Goal: Information Seeking & Learning: Find specific fact

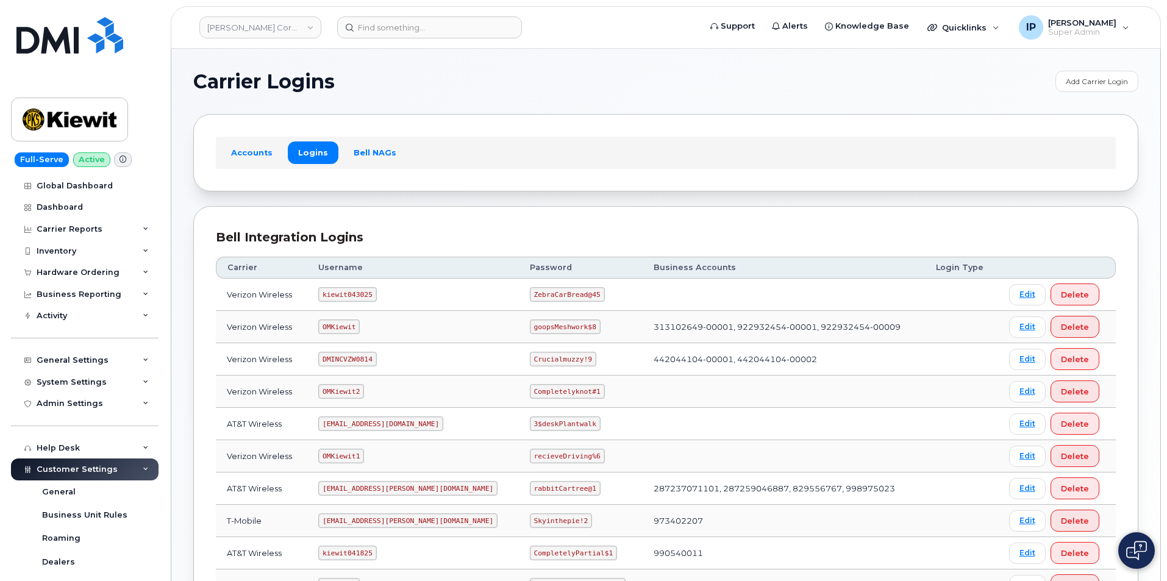
scroll to position [161, 0]
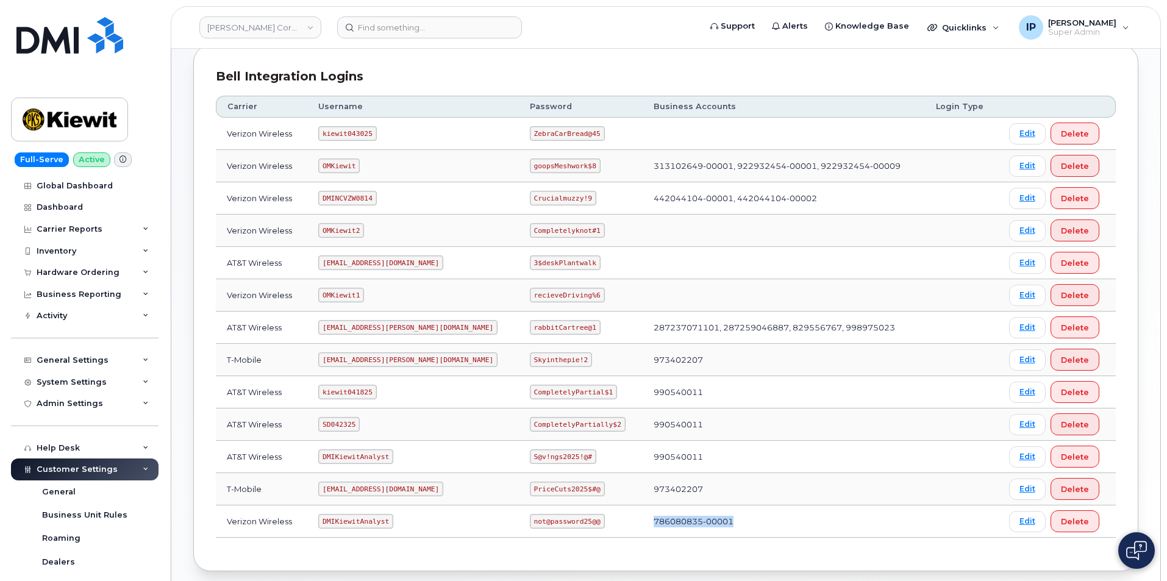
drag, startPoint x: 703, startPoint y: 523, endPoint x: 616, endPoint y: 525, distance: 87.2
click at [643, 525] on td "786080835-00001" at bounding box center [784, 521] width 282 height 32
copy td "786080835-00001"
click at [1011, 134] on link "Edit" at bounding box center [1027, 133] width 37 height 21
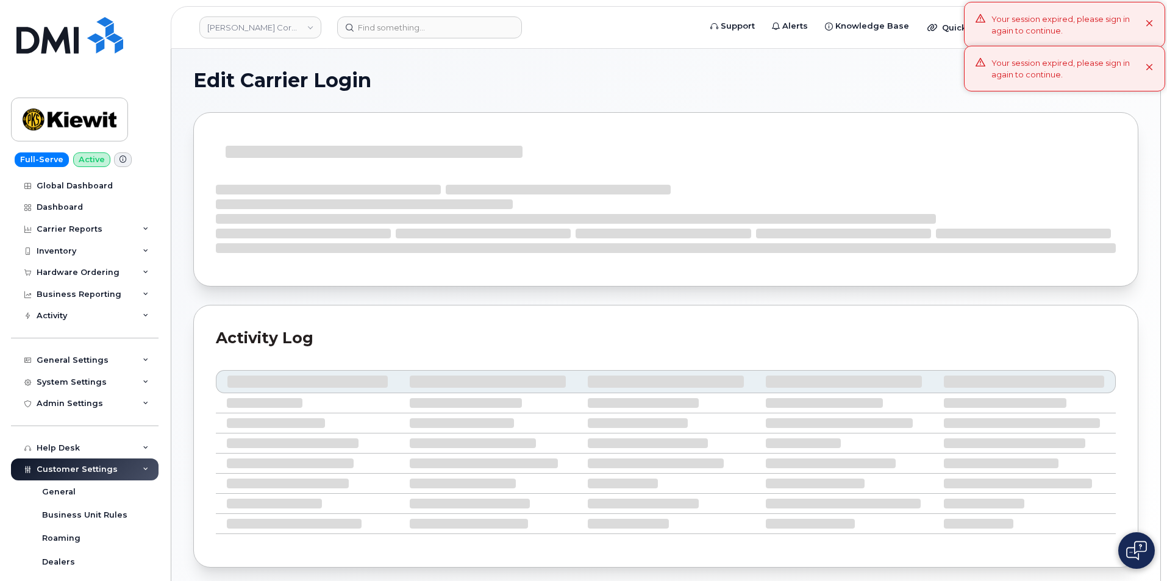
click at [1033, 68] on div "Your session expired, please sign in again to continue." at bounding box center [1068, 68] width 154 height 23
click at [1032, 22] on div "Your session expired, please sign in again to continue." at bounding box center [1068, 24] width 154 height 23
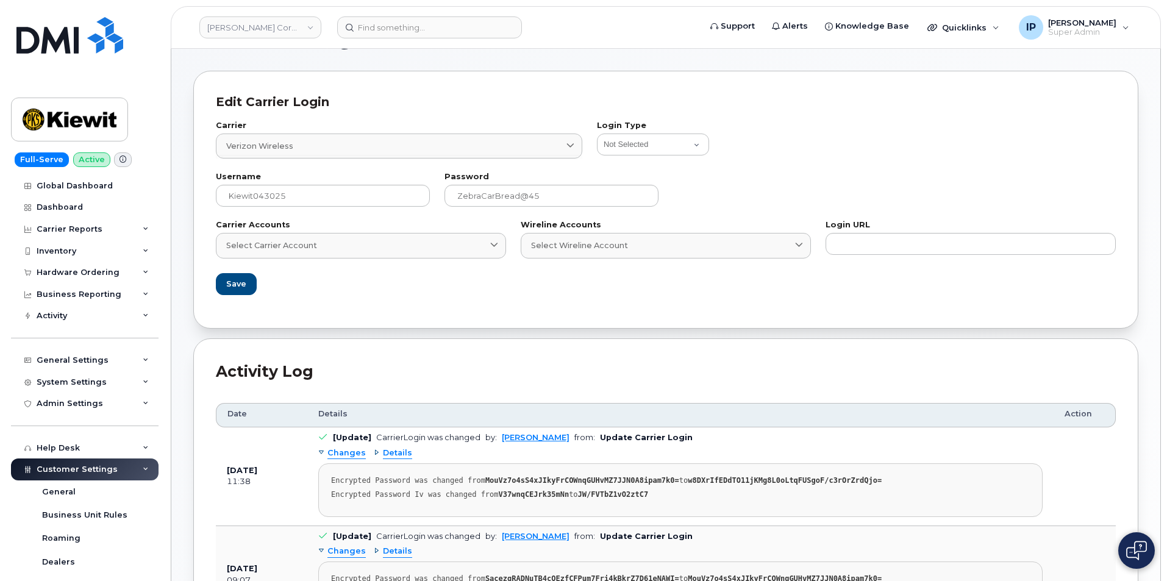
scroll to position [61, 0]
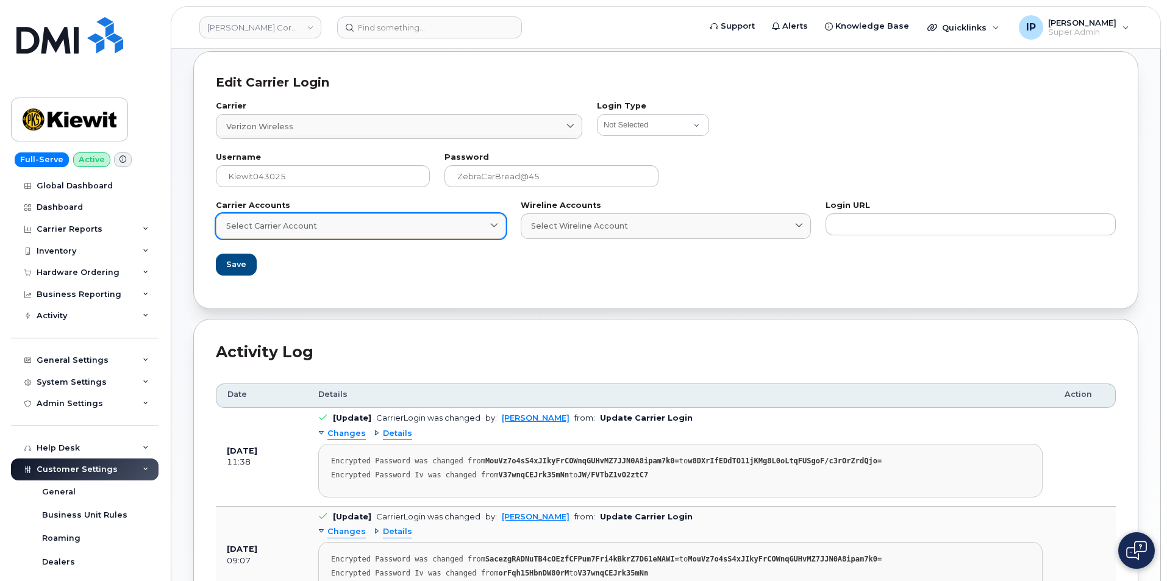
click at [491, 227] on icon at bounding box center [494, 227] width 8 height 8
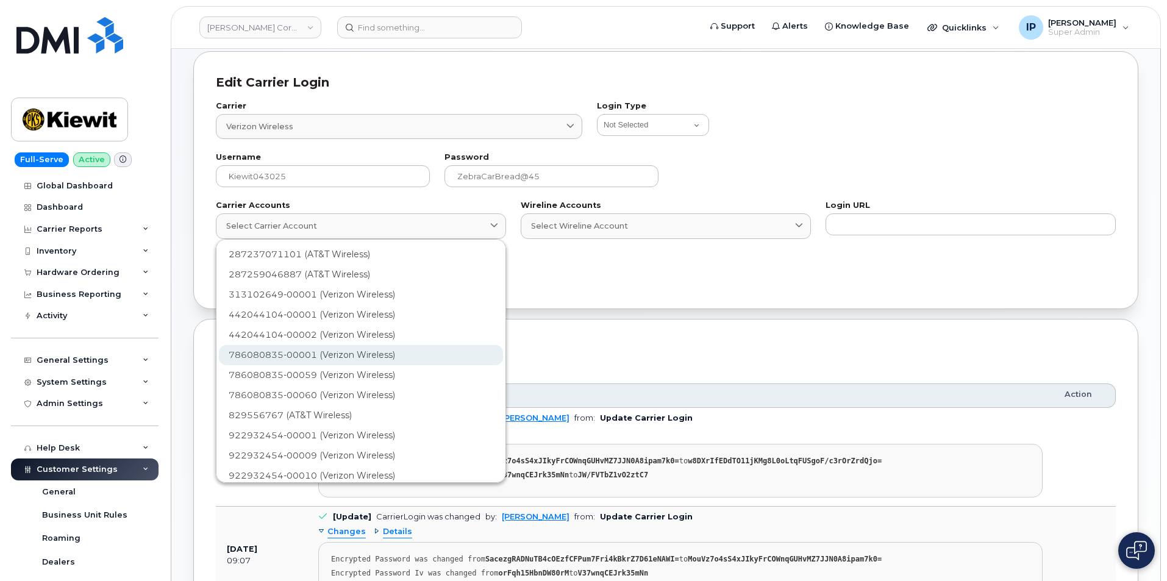
click at [371, 385] on div "786080835-00001 (Verizon Wireless)" at bounding box center [361, 395] width 284 height 20
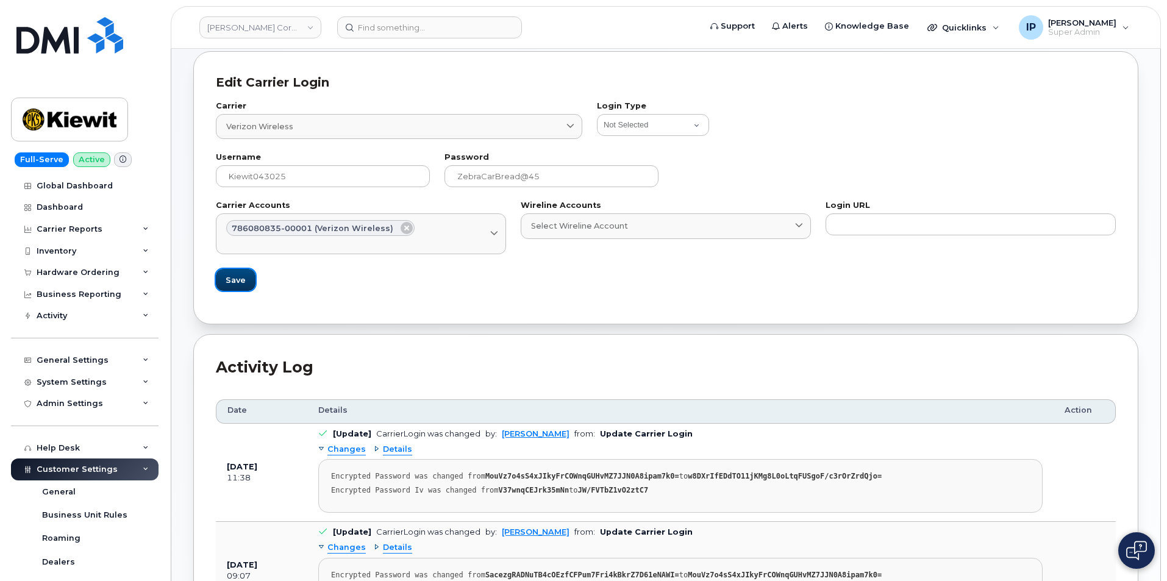
click at [226, 274] on span "Save" at bounding box center [236, 280] width 20 height 12
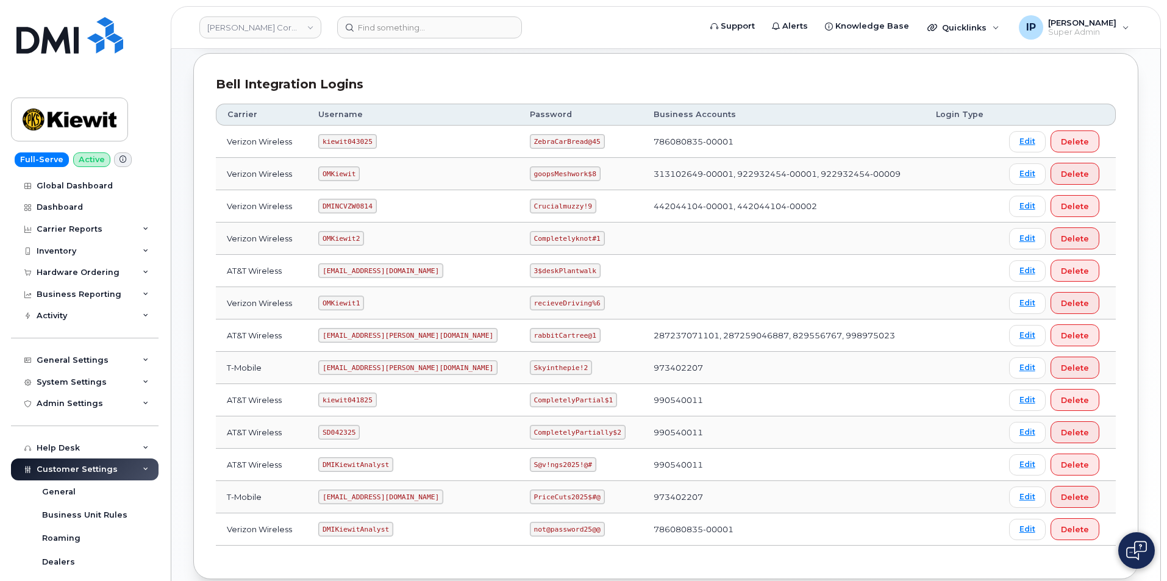
scroll to position [183, 0]
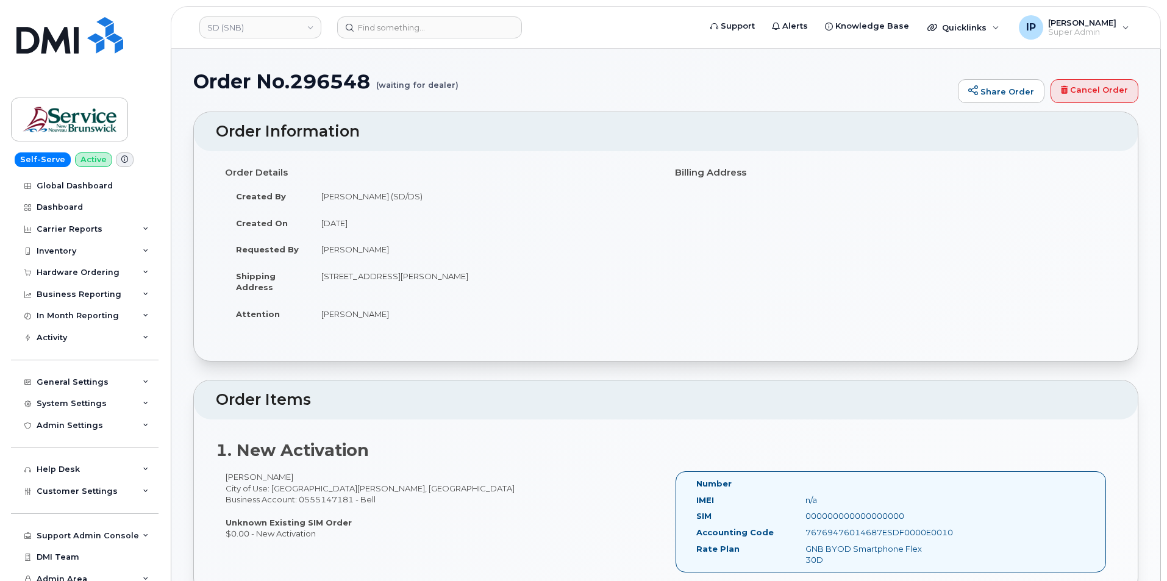
scroll to position [427, 0]
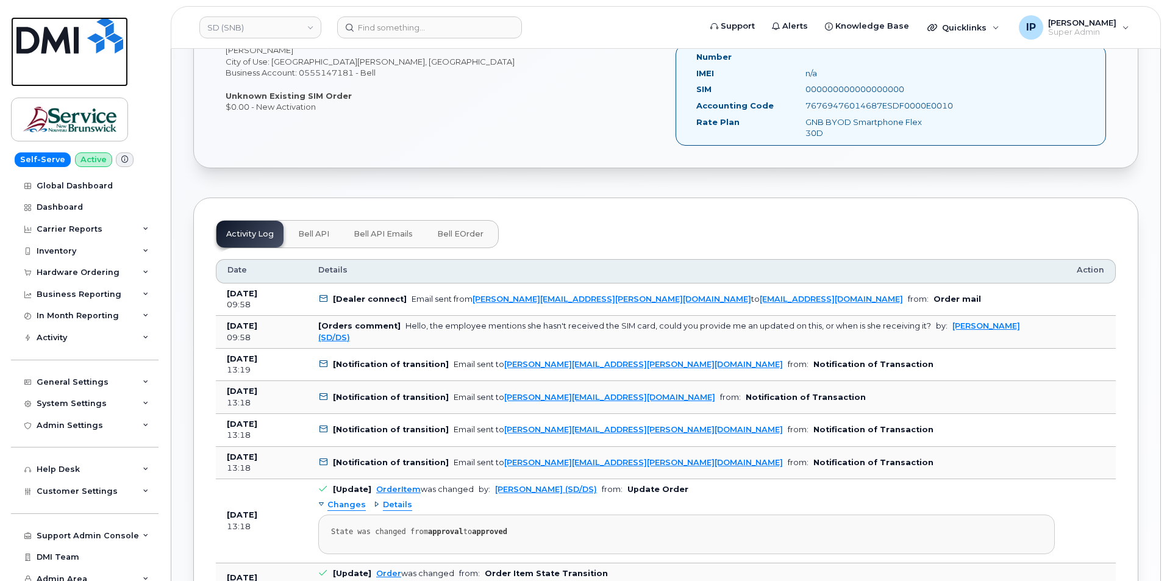
click at [108, 48] on img at bounding box center [69, 35] width 107 height 37
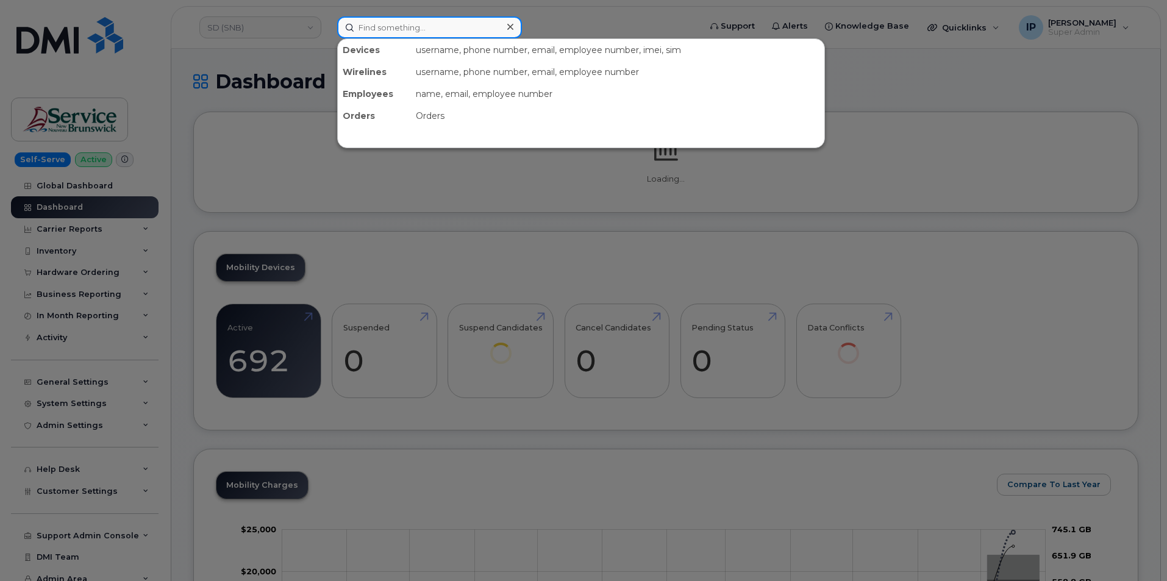
click at [400, 16] on input at bounding box center [429, 27] width 185 height 22
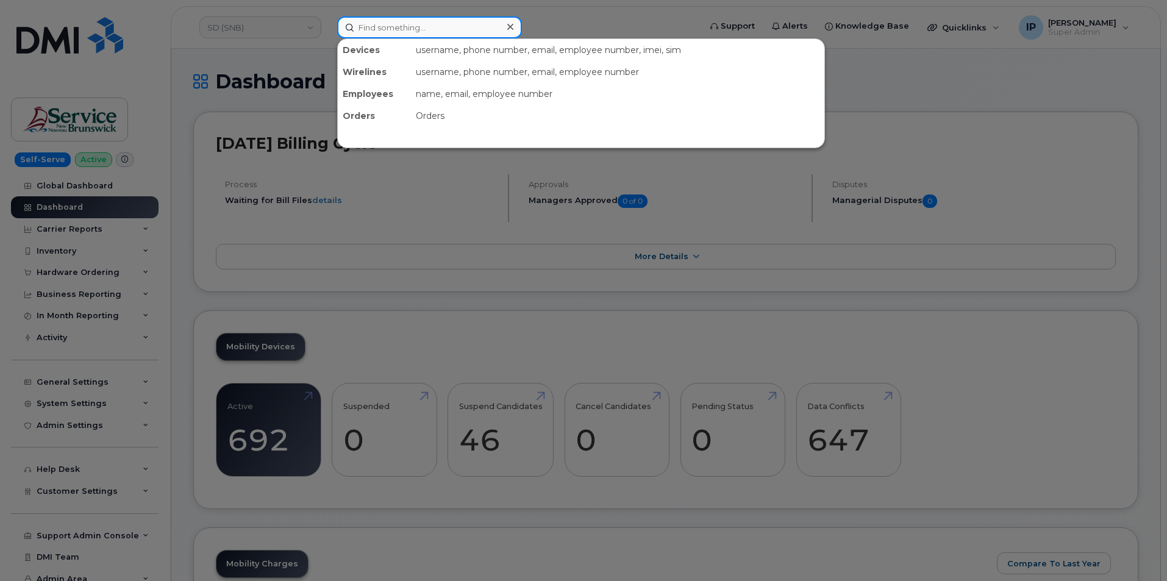
click at [395, 29] on input at bounding box center [429, 27] width 185 height 22
paste input "281-381-4134"
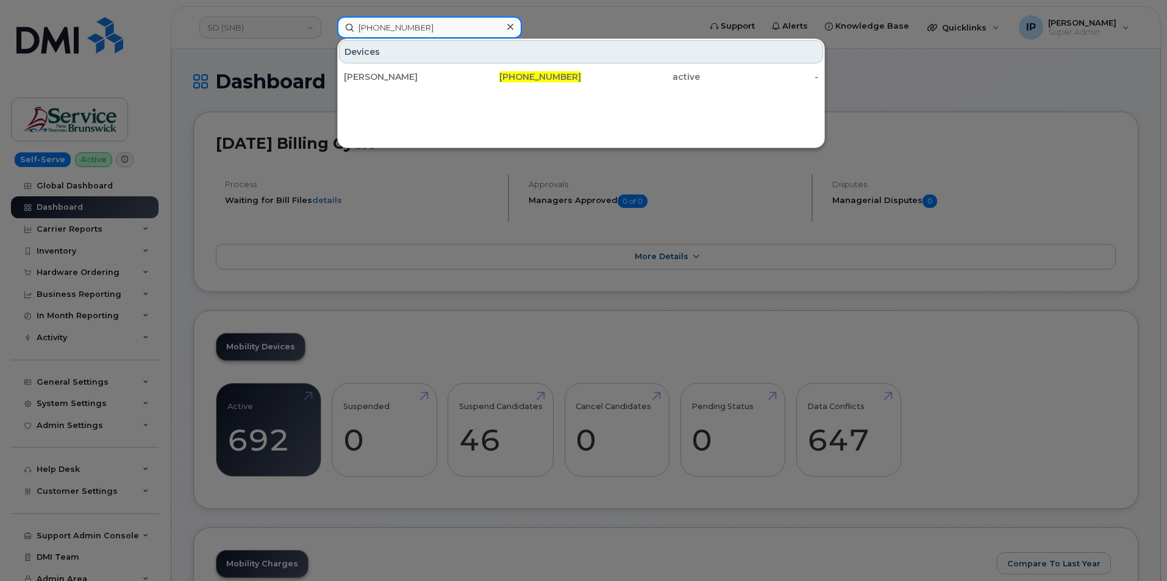
type input "281-381-4134"
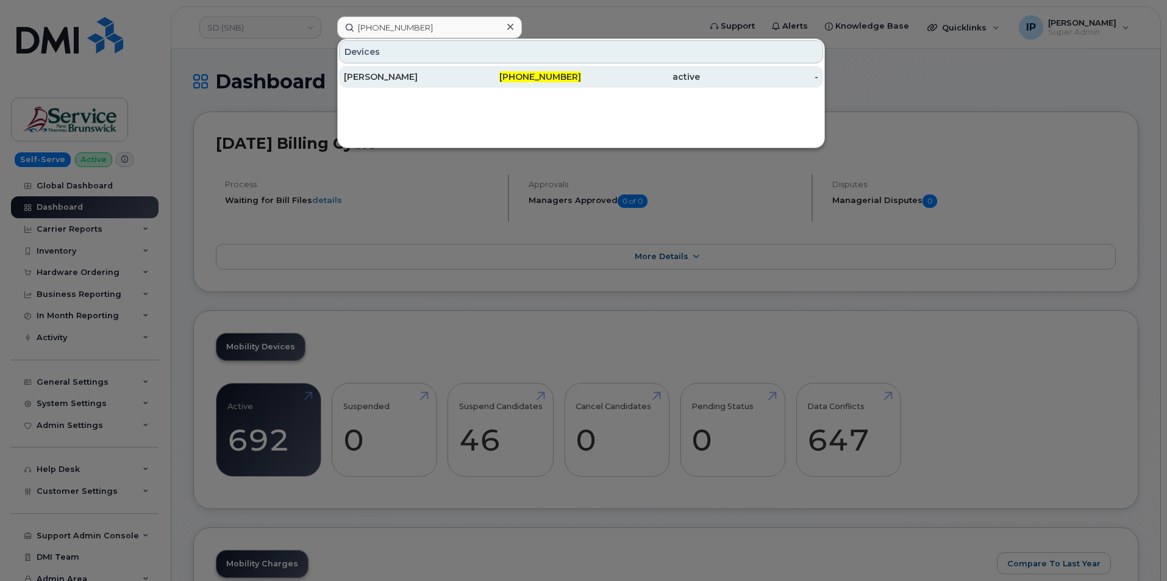
click at [508, 80] on div "281-381-4134" at bounding box center [522, 77] width 119 height 12
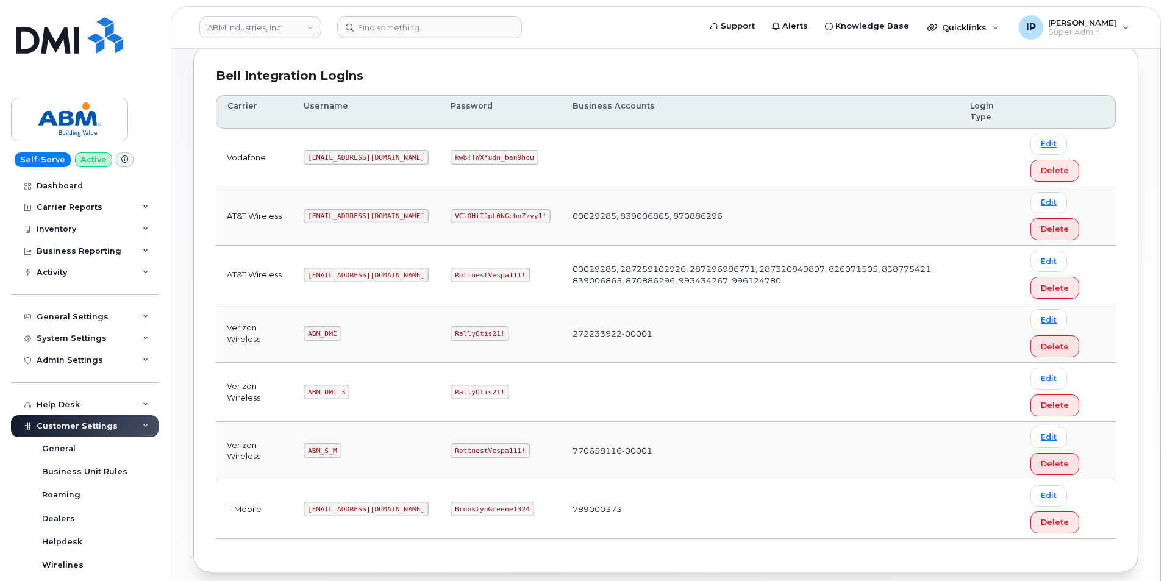
scroll to position [183, 0]
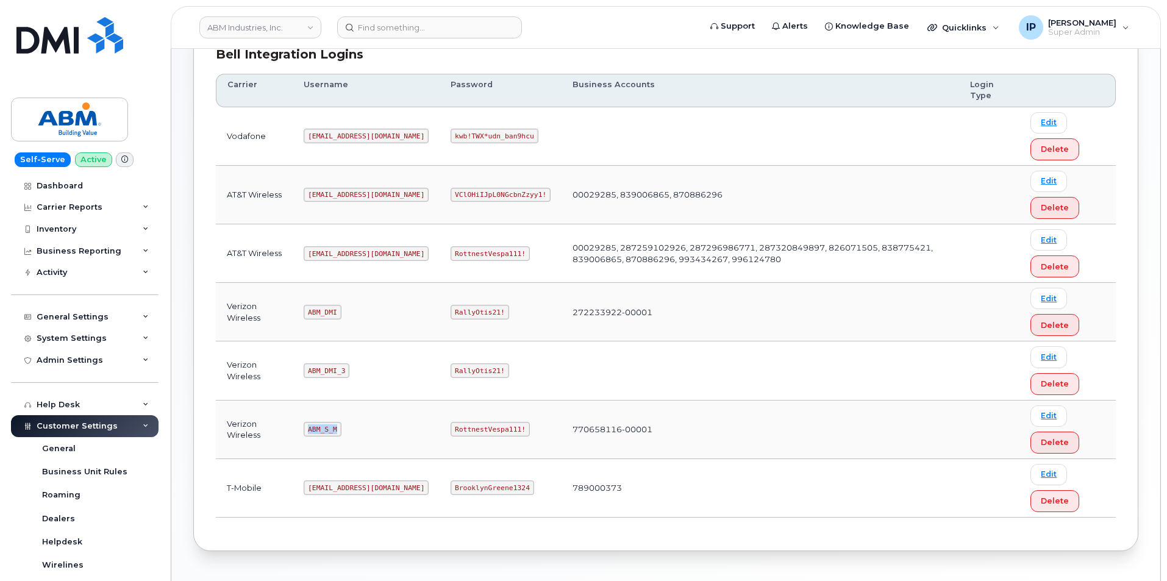
drag, startPoint x: 338, startPoint y: 426, endPoint x: 302, endPoint y: 434, distance: 37.0
click at [302, 433] on td "ABM_S_M" at bounding box center [366, 430] width 147 height 59
copy code "ABM_S_M"
drag, startPoint x: 471, startPoint y: 433, endPoint x: 398, endPoint y: 429, distance: 73.9
click at [440, 429] on td "RottnestVespa111!" at bounding box center [501, 430] width 122 height 59
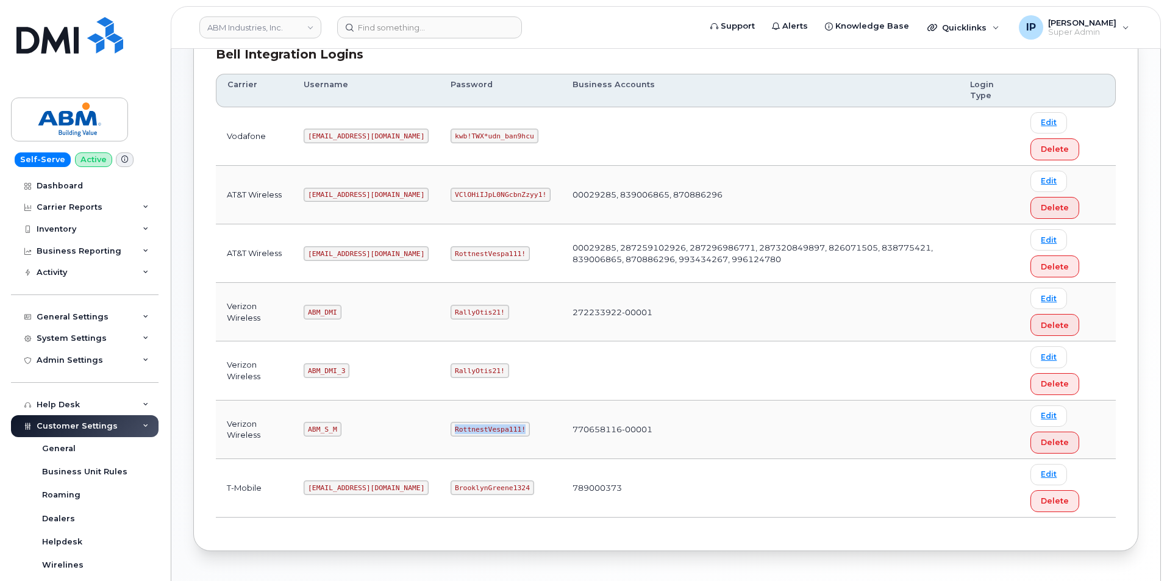
copy code "RottnestVespa111!"
drag, startPoint x: 362, startPoint y: 252, endPoint x: 305, endPoint y: 252, distance: 56.1
click at [305, 252] on code "abm@dminc.com" at bounding box center [366, 253] width 125 height 15
copy code "abm@dminc.com"
drag, startPoint x: 477, startPoint y: 254, endPoint x: 405, endPoint y: 259, distance: 71.5
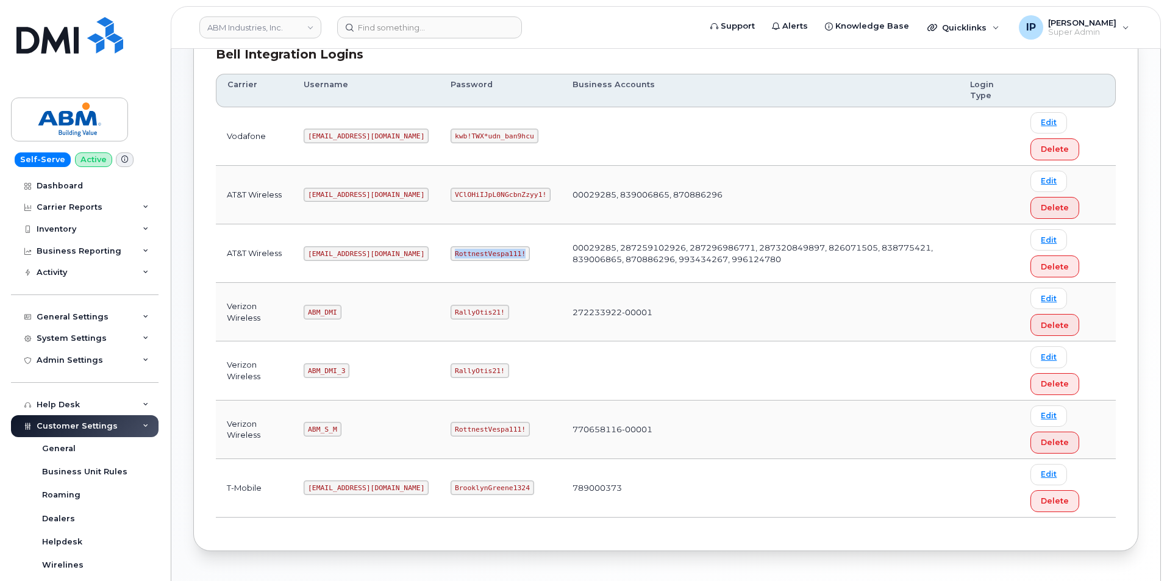
click at [440, 259] on td "RottnestVespa111!" at bounding box center [501, 253] width 122 height 59
copy code "RottnestVespa111!"
drag, startPoint x: 363, startPoint y: 253, endPoint x: 309, endPoint y: 255, distance: 54.3
click at [309, 255] on code "abm@dminc.com" at bounding box center [366, 253] width 125 height 15
copy code "abm@dminc.com"
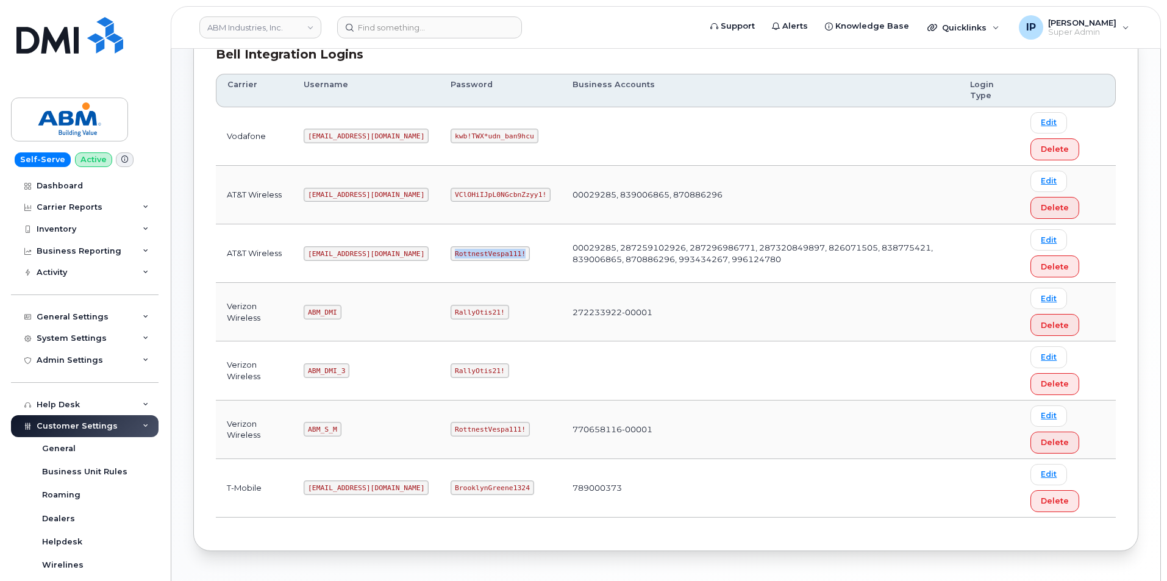
drag, startPoint x: 477, startPoint y: 253, endPoint x: 403, endPoint y: 258, distance: 74.5
click at [440, 258] on td "RottnestVespa111!" at bounding box center [501, 253] width 122 height 59
copy code "RottnestVespa111!"
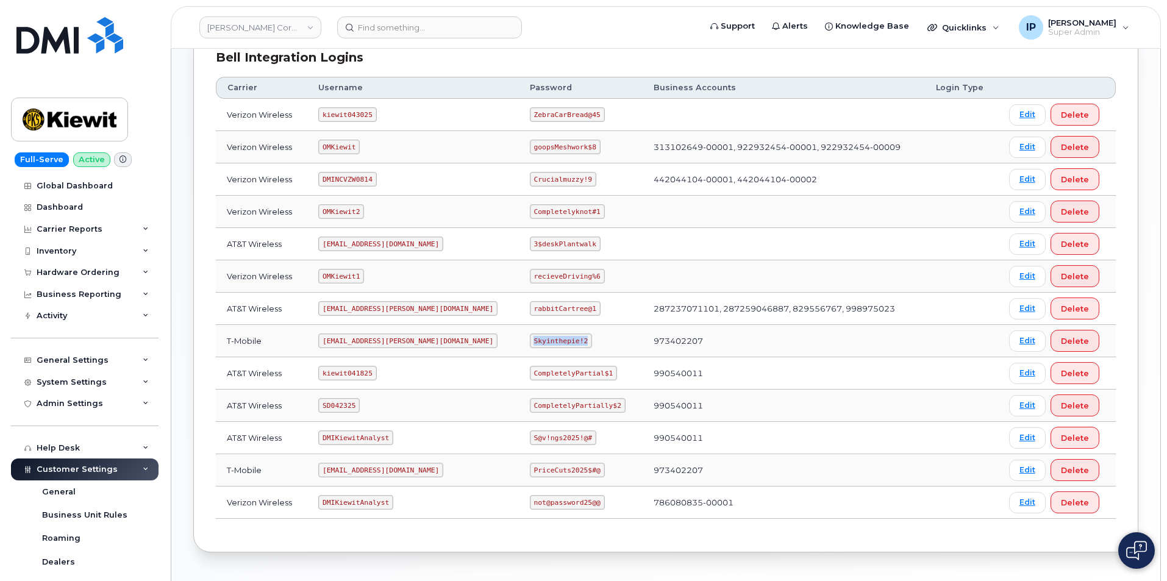
scroll to position [161, 0]
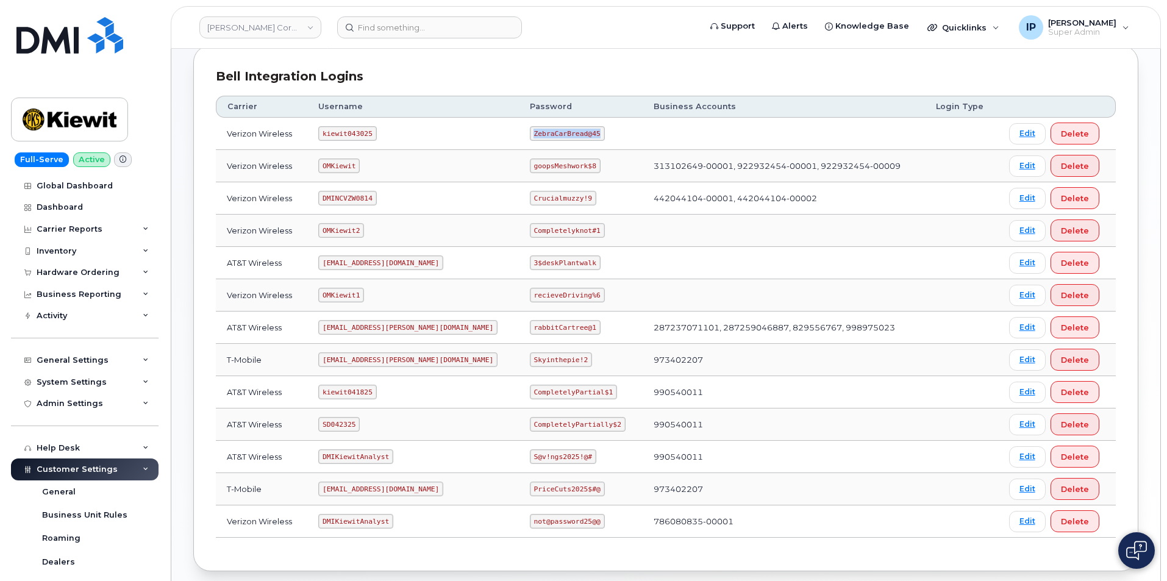
drag, startPoint x: 557, startPoint y: 135, endPoint x: 491, endPoint y: 139, distance: 66.0
click at [530, 139] on code "ZebraCarBread@45" at bounding box center [567, 133] width 75 height 15
copy code "ZebraCarBread@45"
